Goal: Information Seeking & Learning: Learn about a topic

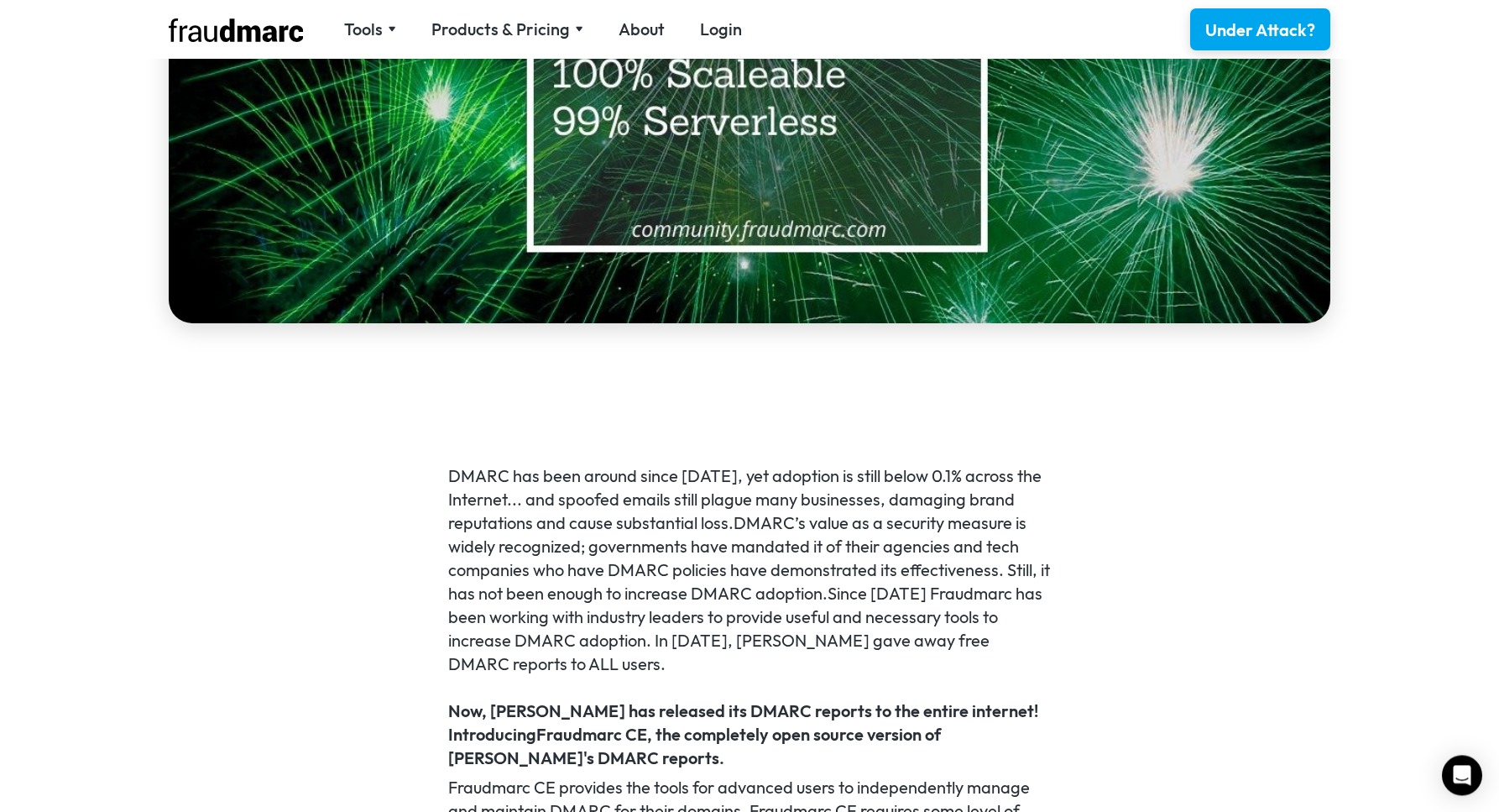
scroll to position [755, 0]
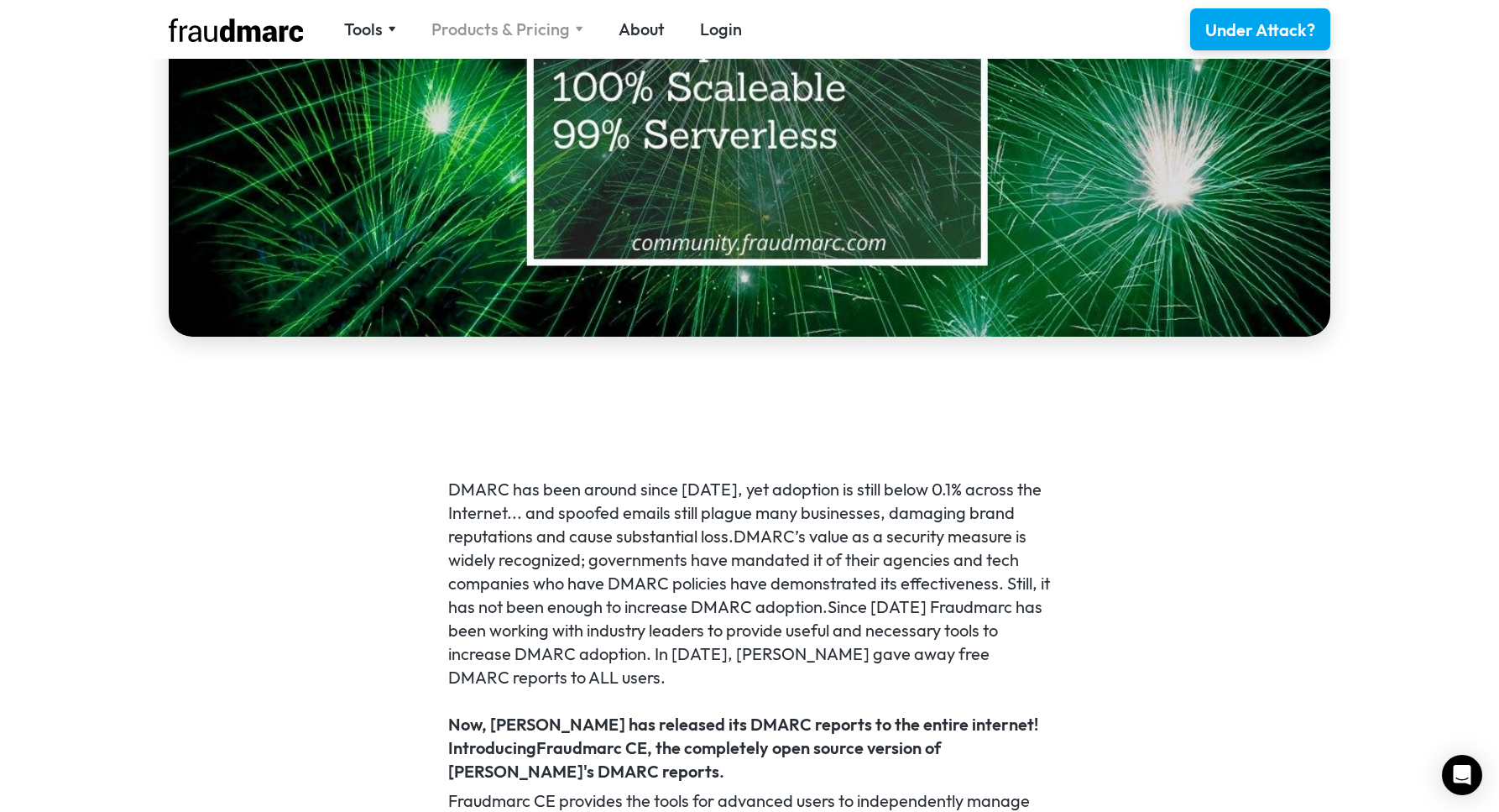
click at [512, 33] on div "Products & Pricing" at bounding box center [501, 29] width 138 height 24
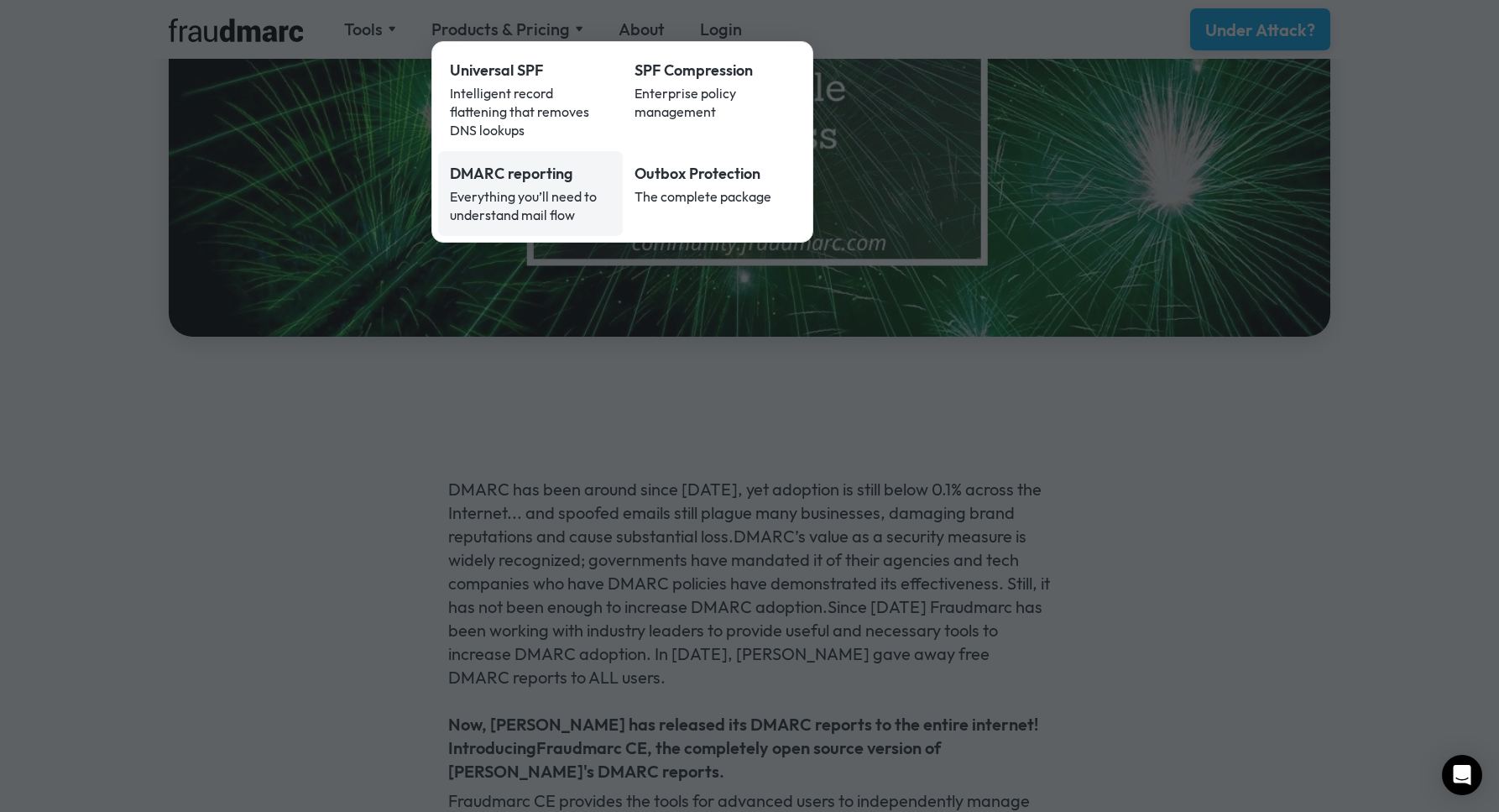
click at [473, 187] on div "Everything you’ll need to understand mail flow" at bounding box center [530, 205] width 161 height 37
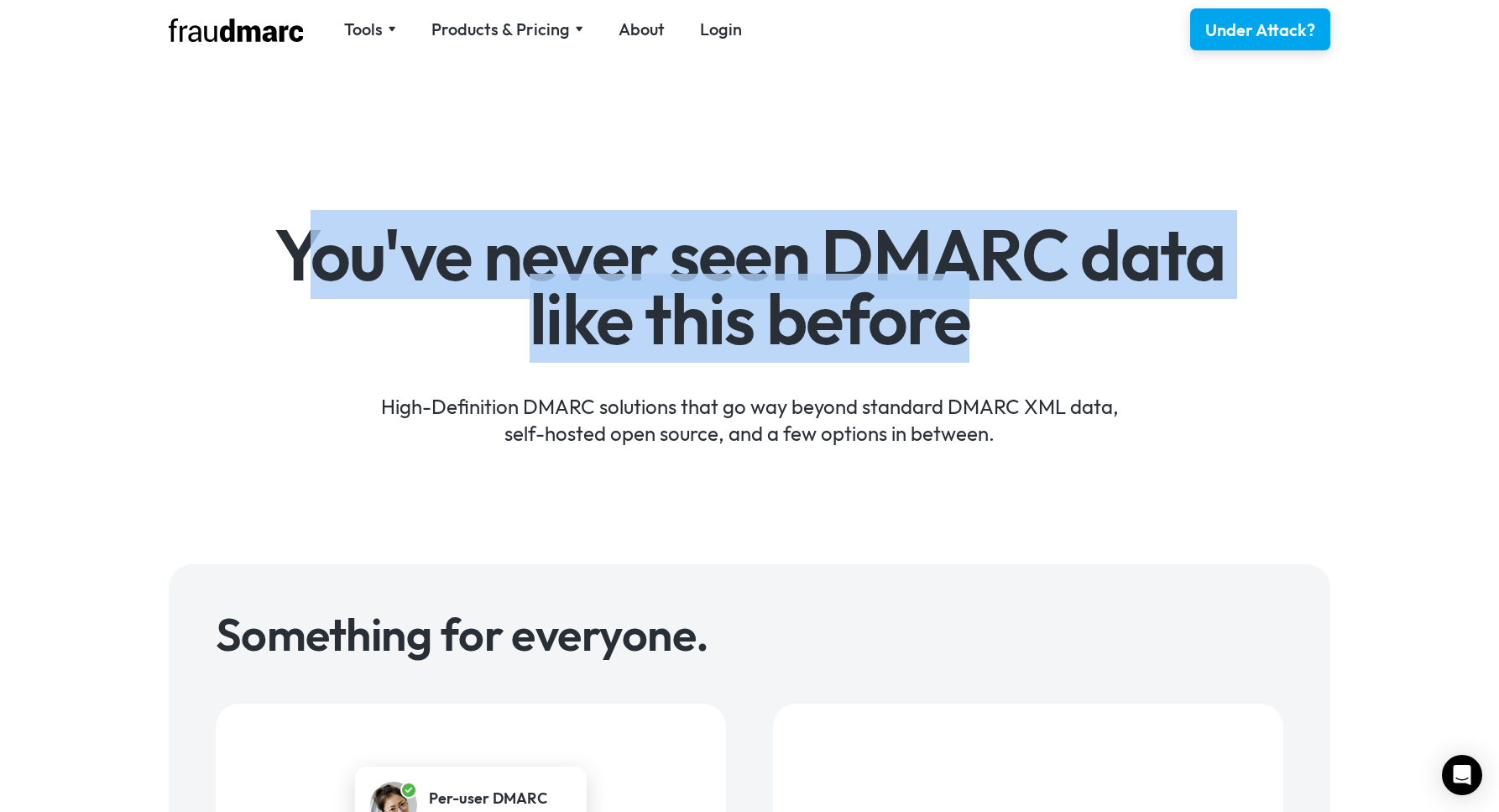
drag, startPoint x: 298, startPoint y: 247, endPoint x: 1007, endPoint y: 301, distance: 711.1
click at [1007, 301] on h1 "You've never seen DMARC data like this before" at bounding box center [750, 287] width 975 height 127
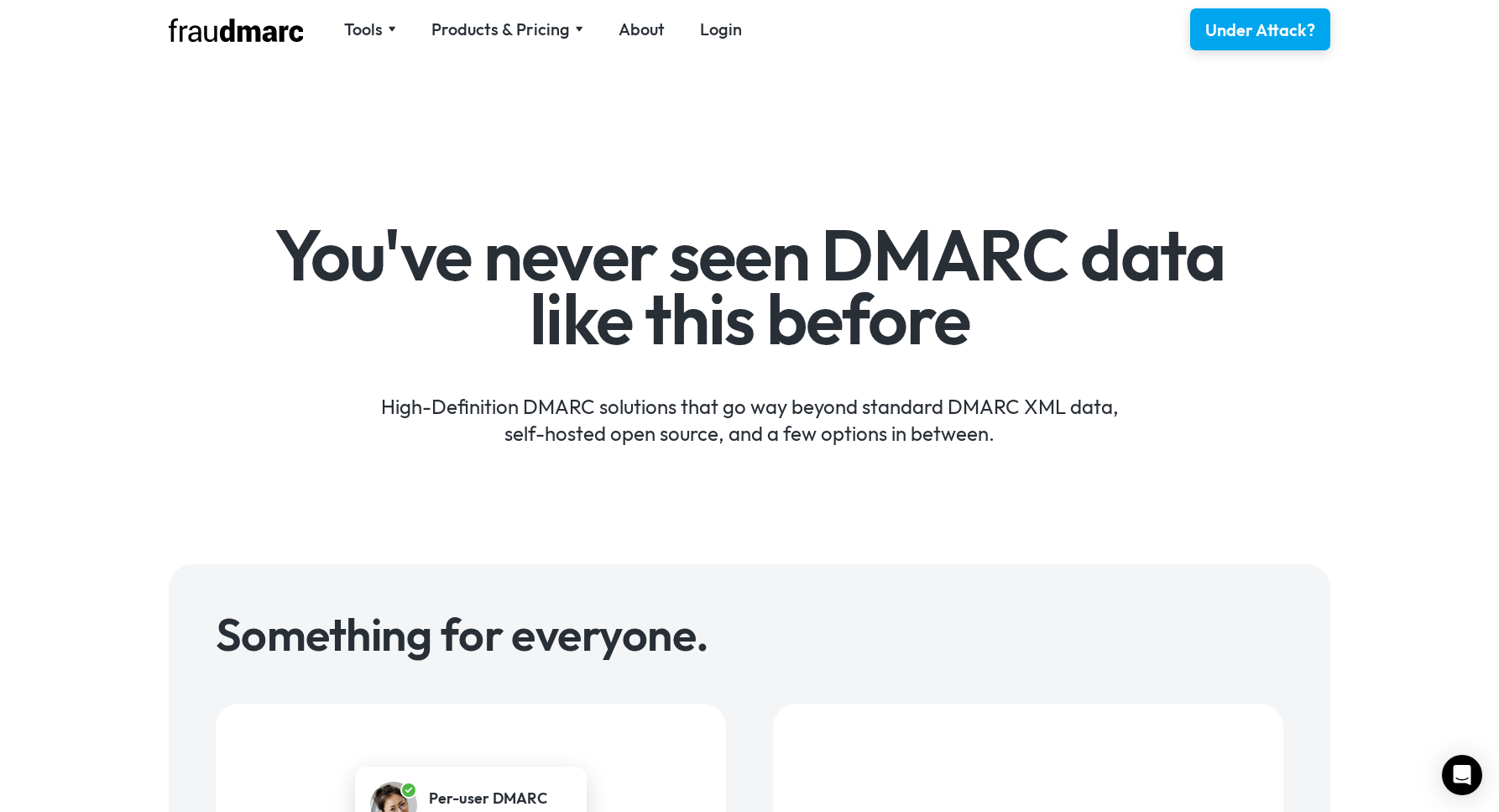
click at [1007, 301] on h1 "You've never seen DMARC data like this before" at bounding box center [750, 287] width 975 height 127
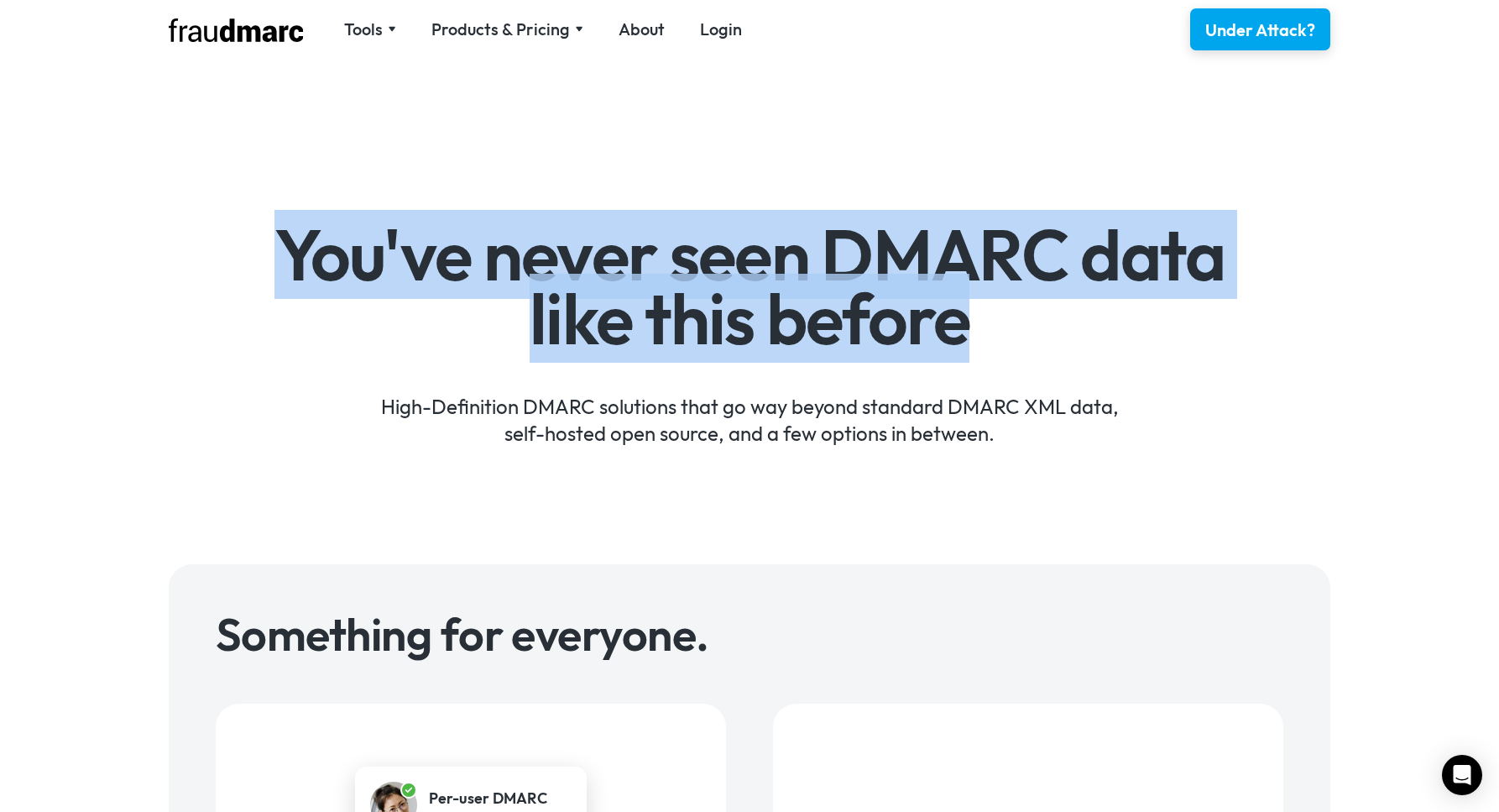
drag, startPoint x: 949, startPoint y: 325, endPoint x: 283, endPoint y: 258, distance: 669.4
click at [283, 258] on h1 "You've never seen DMARC data like this before" at bounding box center [750, 287] width 975 height 127
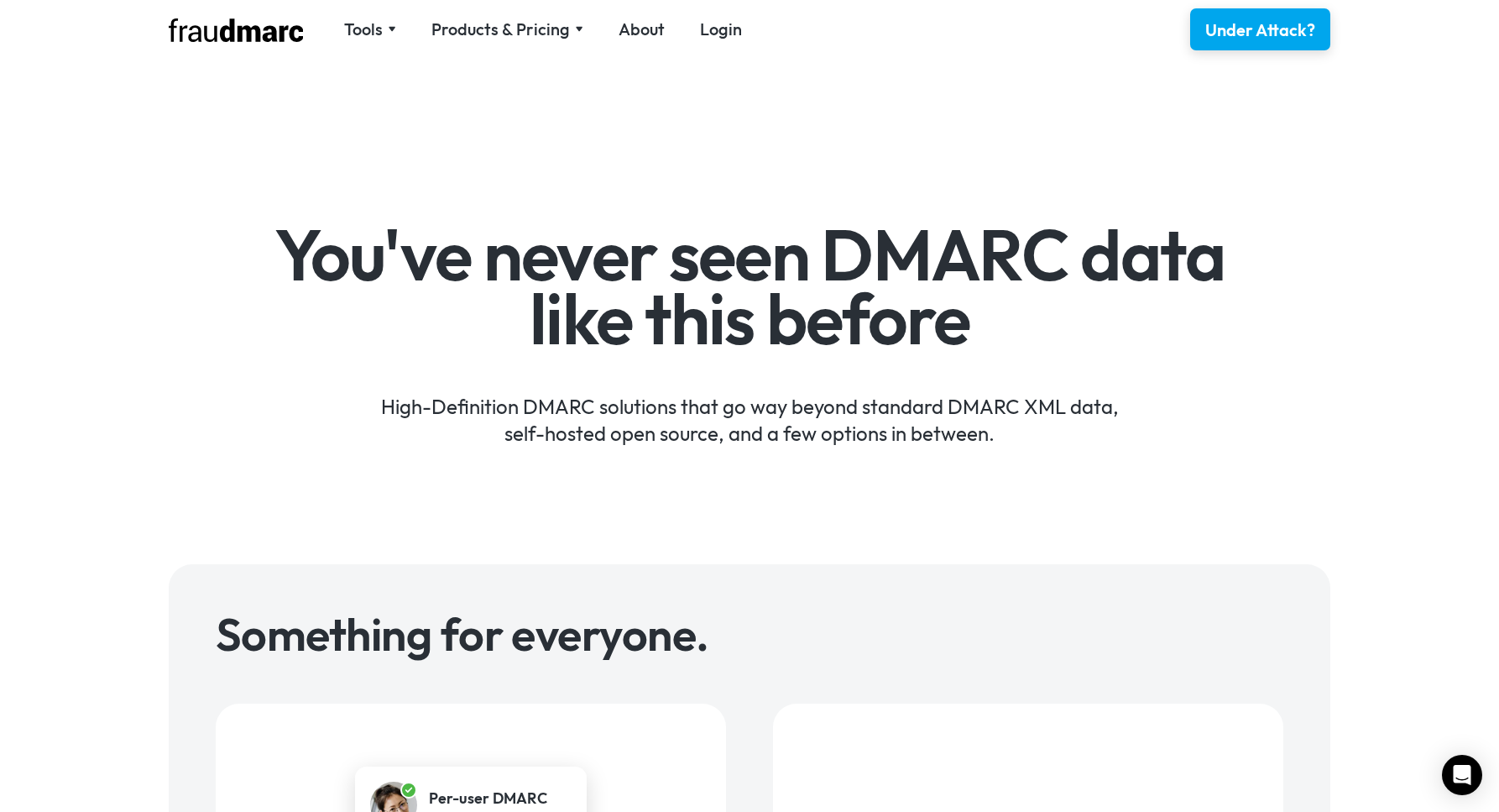
click at [283, 258] on h1 "You've never seen DMARC data like this before" at bounding box center [750, 287] width 975 height 127
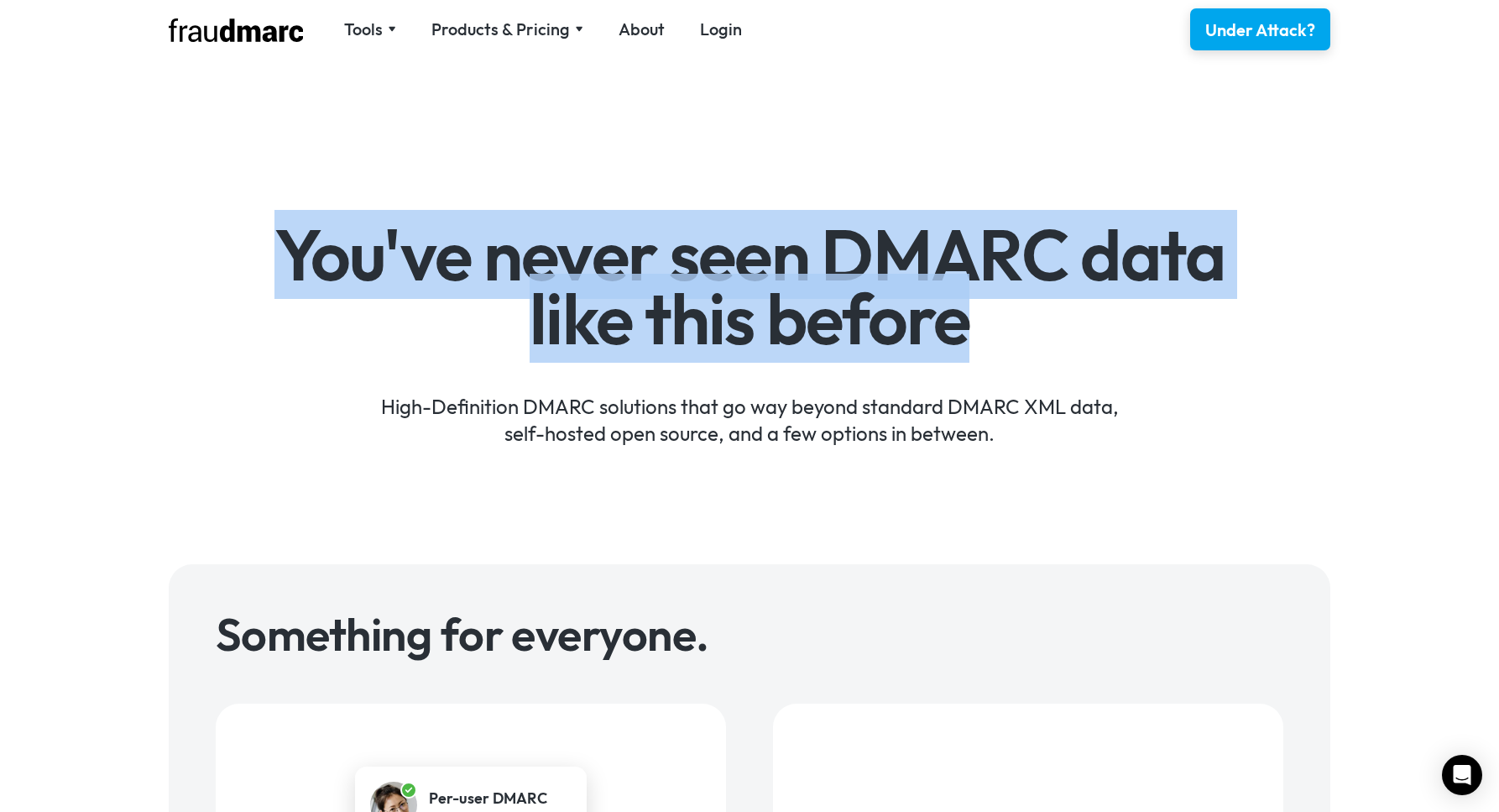
drag, startPoint x: 269, startPoint y: 252, endPoint x: 968, endPoint y: 326, distance: 702.9
click at [968, 326] on h1 "You've never seen DMARC data like this before" at bounding box center [750, 287] width 975 height 127
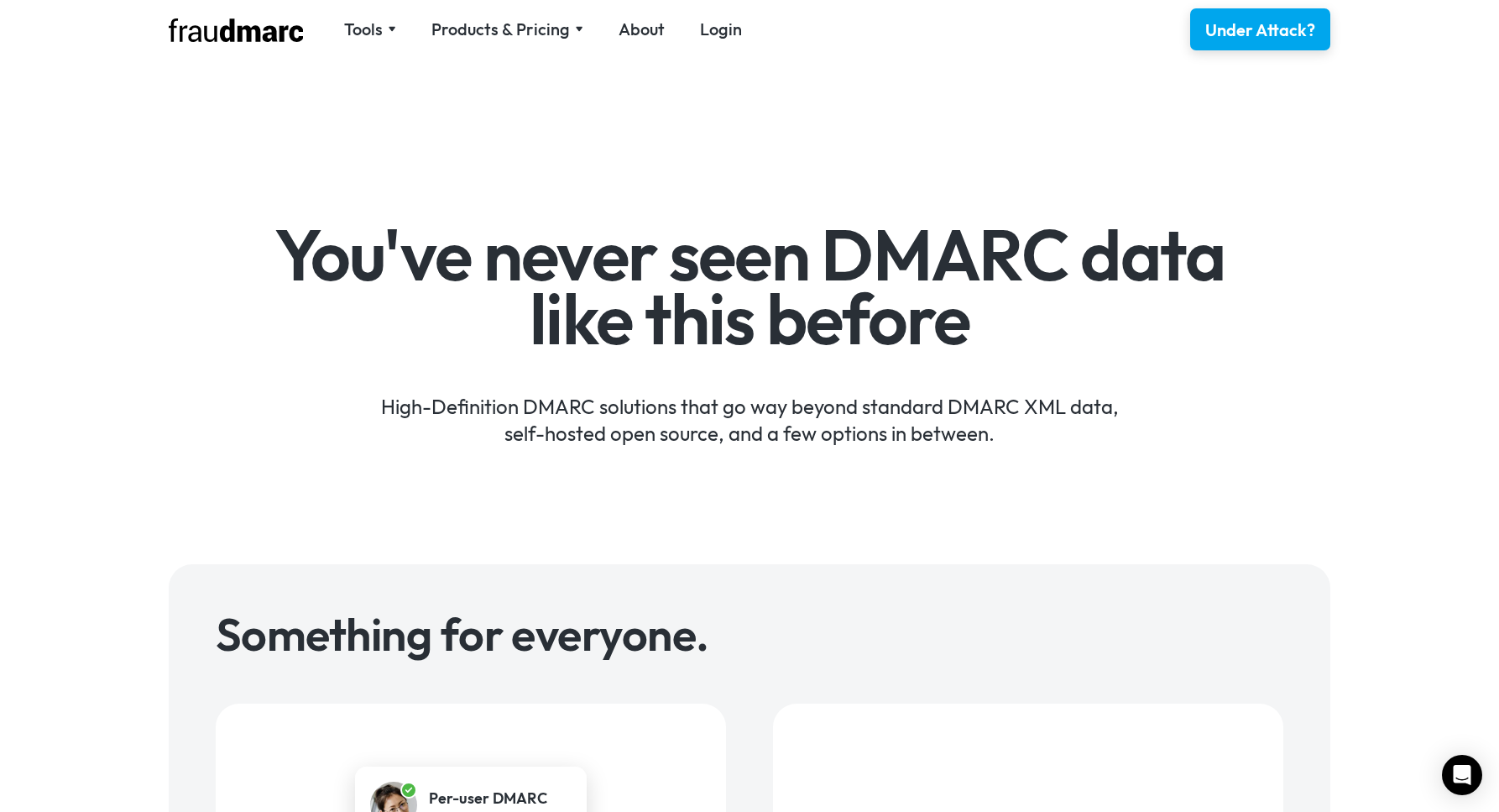
click at [974, 330] on h1 "You've never seen DMARC data like this before" at bounding box center [750, 287] width 975 height 127
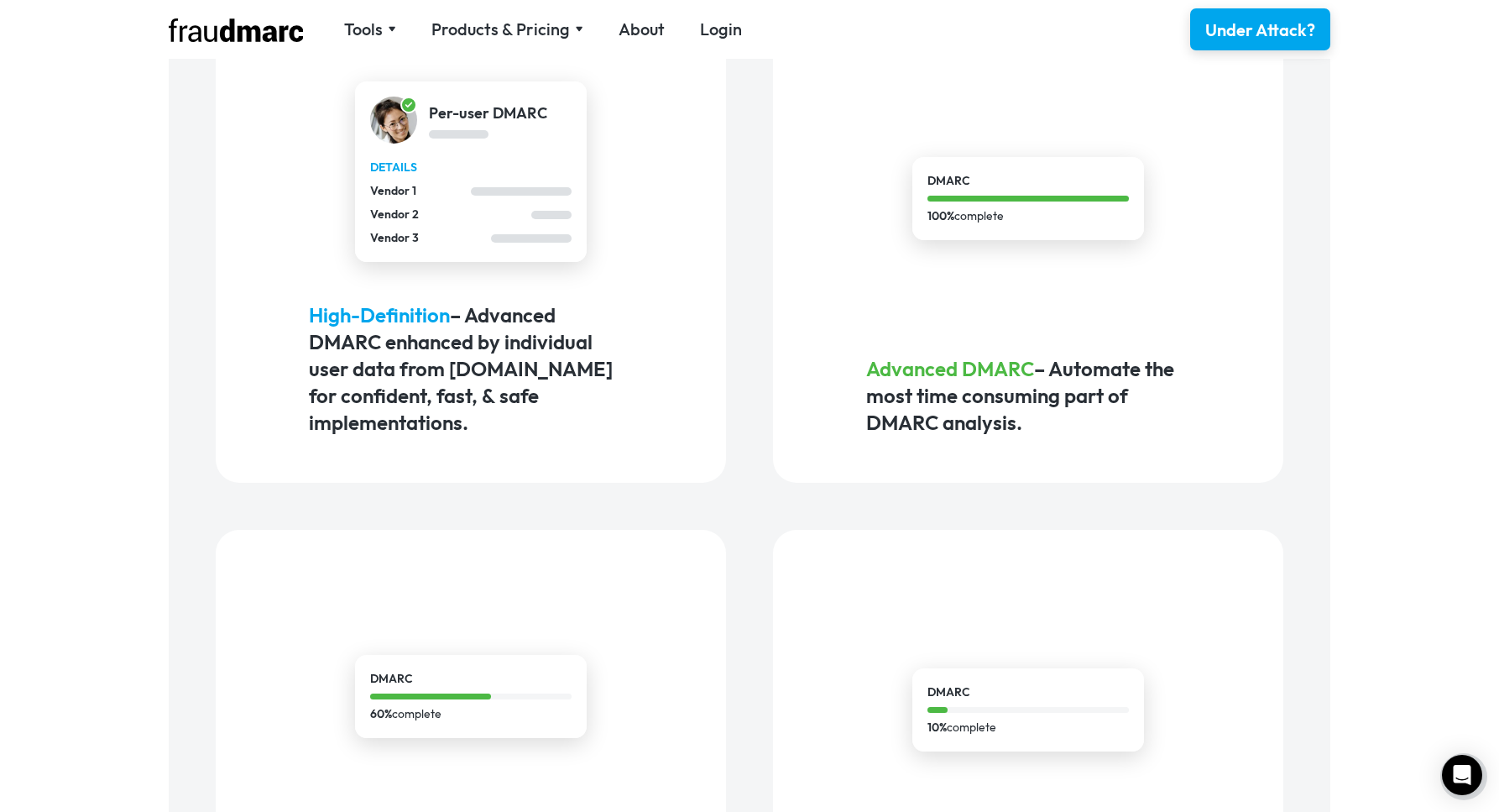
scroll to position [1027, 0]
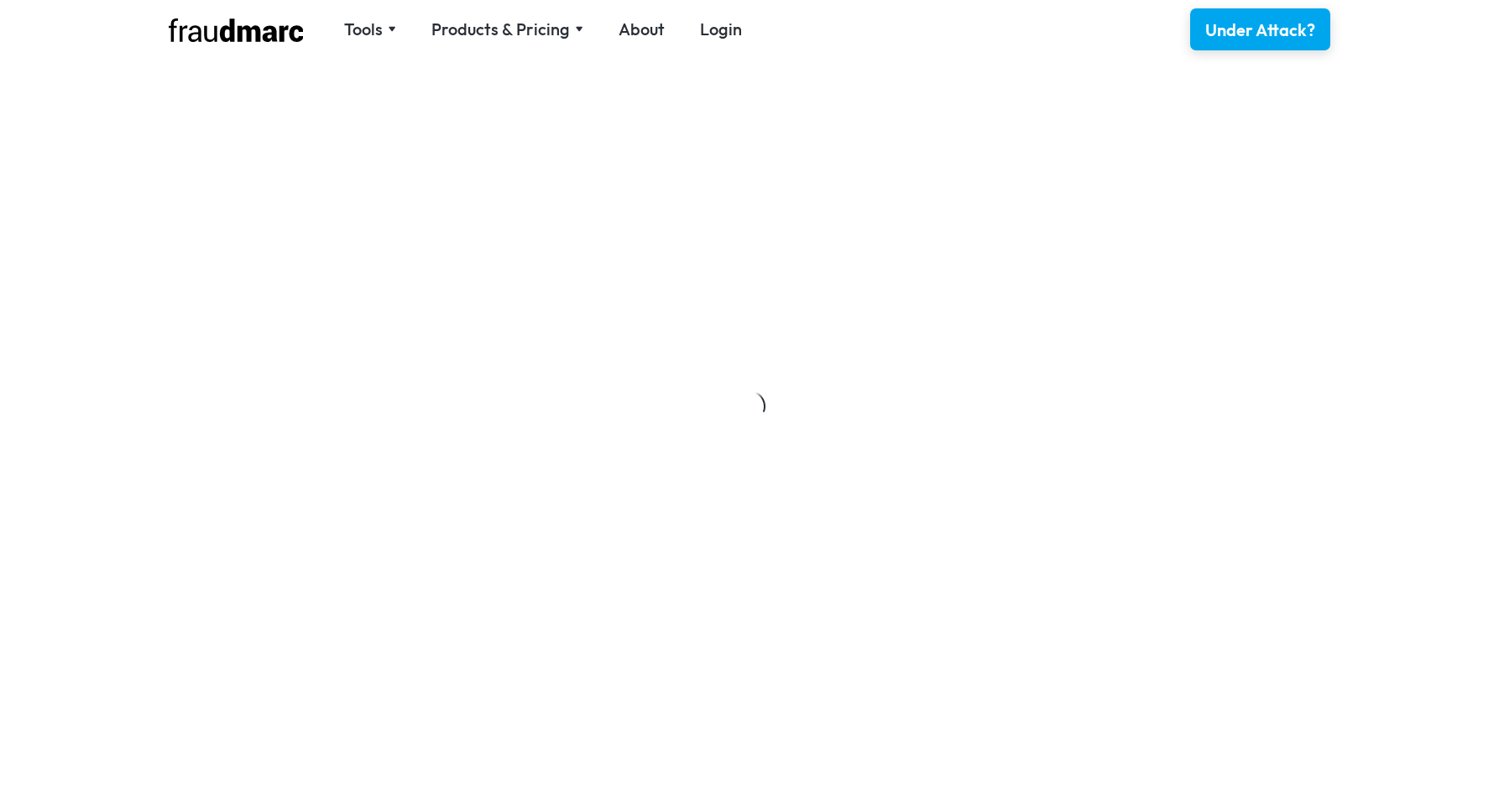
scroll to position [755, 0]
